Goal: Information Seeking & Learning: Learn about a topic

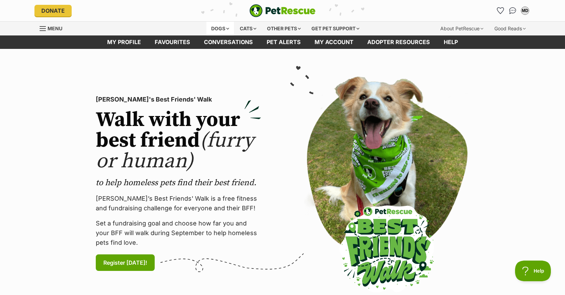
click at [219, 26] on div "Dogs" at bounding box center [220, 29] width 28 height 14
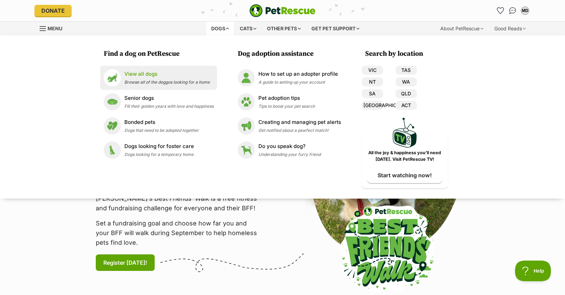
click at [148, 74] on p "View all dogs" at bounding box center [166, 74] width 85 height 8
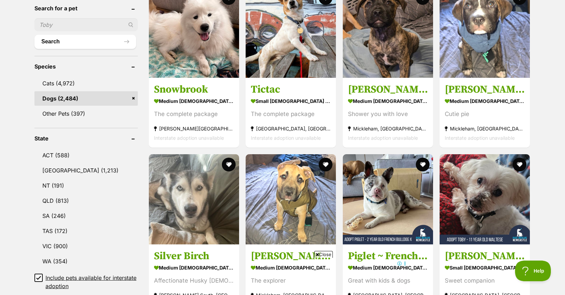
scroll to position [248, 0]
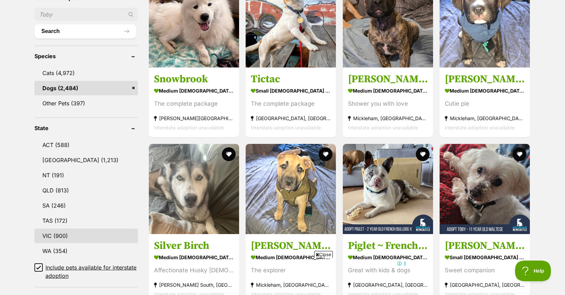
click at [53, 234] on link "VIC (900)" at bounding box center [85, 236] width 103 height 14
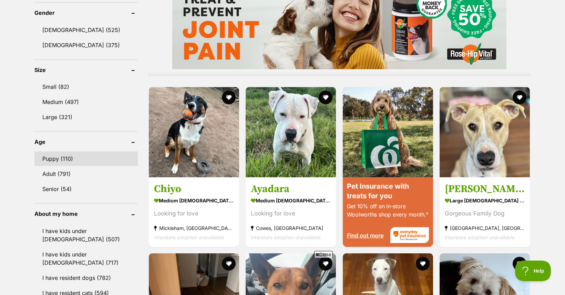
click at [52, 157] on link "Puppy (110)" at bounding box center [85, 159] width 103 height 14
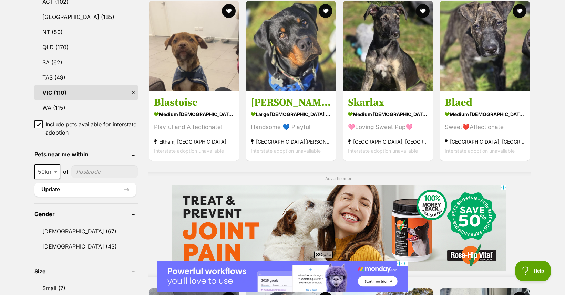
scroll to position [363, 0]
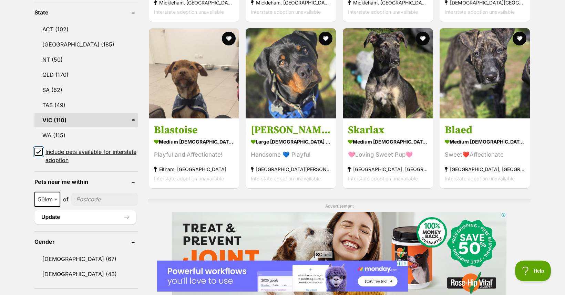
click at [40, 154] on input "Include pets available for interstate adoption" at bounding box center [38, 152] width 8 height 8
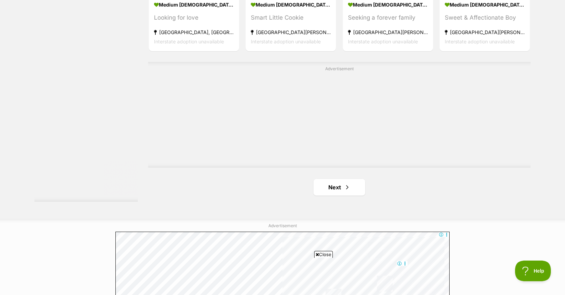
scroll to position [1202, 0]
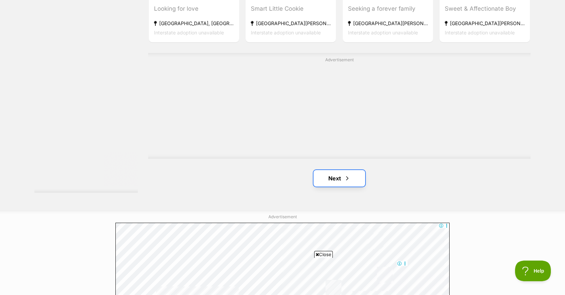
click at [340, 177] on link "Next" at bounding box center [339, 178] width 52 height 17
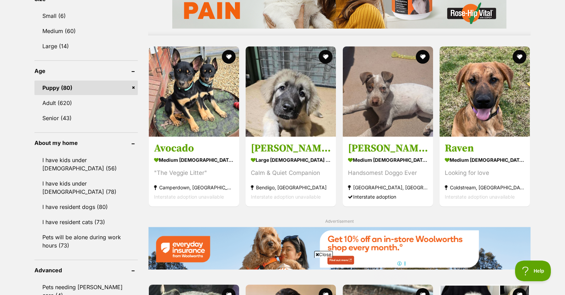
scroll to position [638, 0]
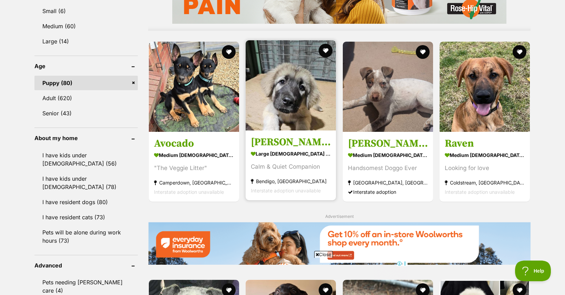
click at [292, 93] on img at bounding box center [291, 85] width 90 height 90
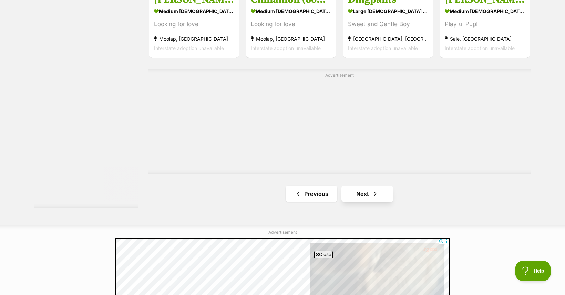
scroll to position [0, 0]
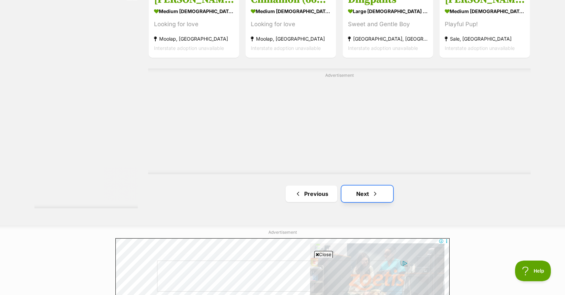
click at [372, 195] on span "Next page" at bounding box center [375, 194] width 7 height 8
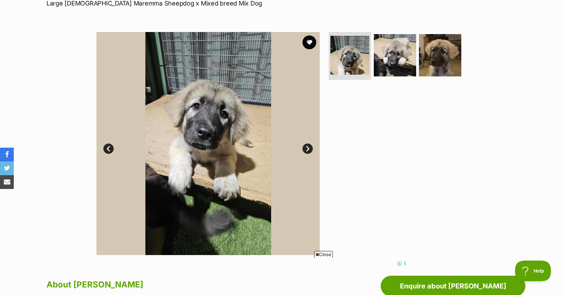
scroll to position [112, 0]
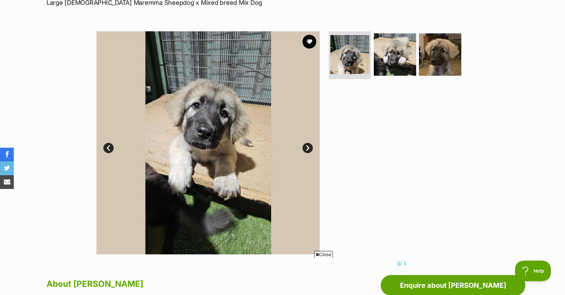
click at [306, 146] on link "Next" at bounding box center [307, 148] width 10 height 10
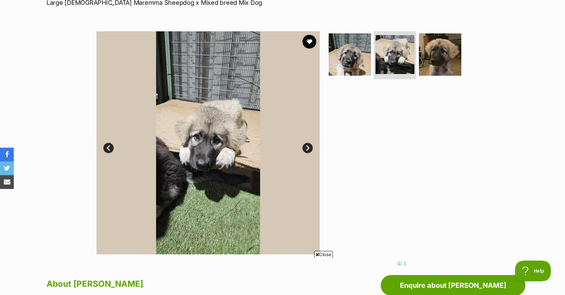
click at [306, 146] on link "Next" at bounding box center [307, 148] width 10 height 10
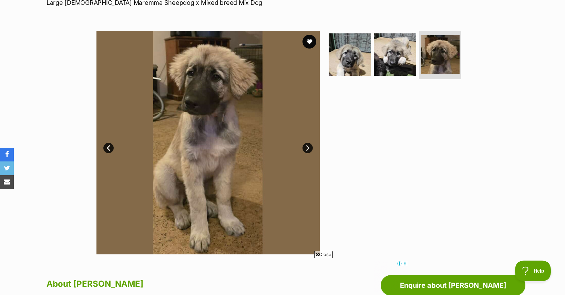
click at [306, 146] on link "Next" at bounding box center [307, 148] width 10 height 10
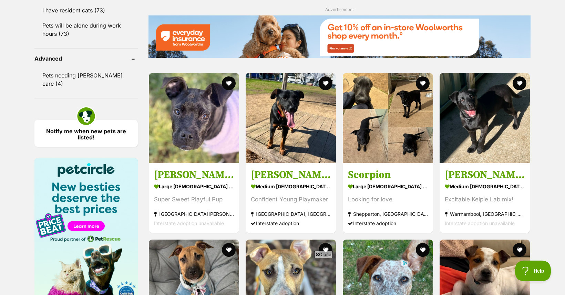
scroll to position [847, 0]
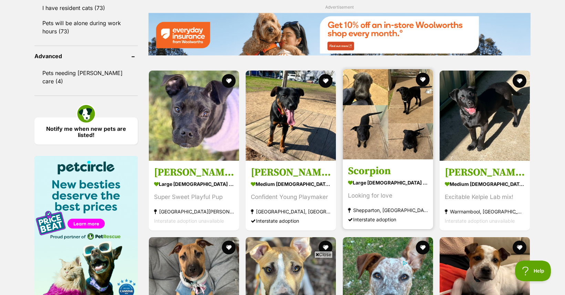
click at [392, 125] on img at bounding box center [388, 114] width 90 height 90
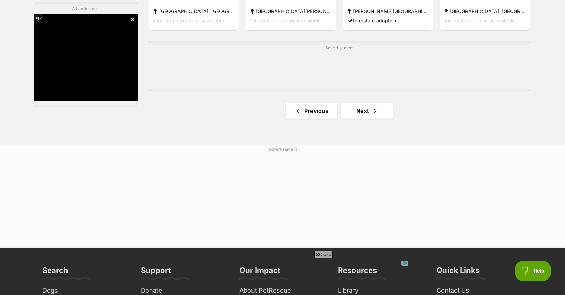
scroll to position [1221, 0]
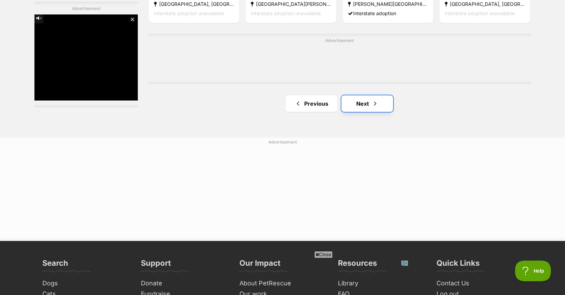
click at [356, 107] on link "Next" at bounding box center [367, 103] width 52 height 17
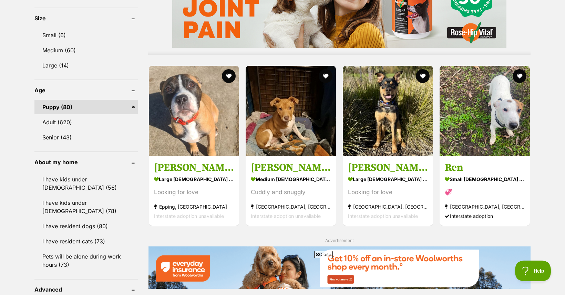
scroll to position [614, 0]
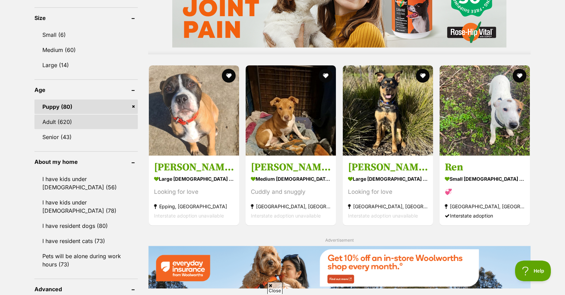
click at [55, 121] on link "Adult (620)" at bounding box center [85, 122] width 103 height 14
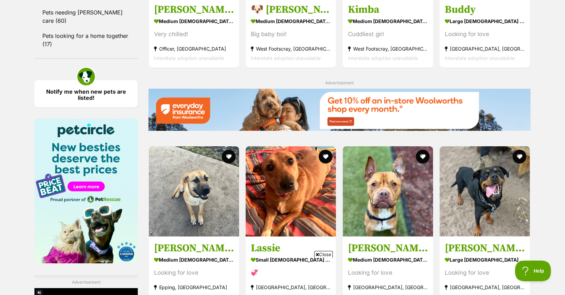
scroll to position [895, 0]
